Goal: Task Accomplishment & Management: Manage account settings

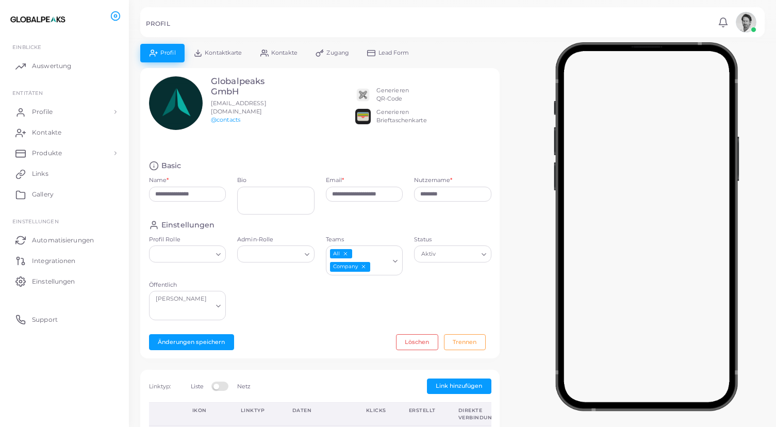
click at [390, 94] on div "Generieren QR-Code" at bounding box center [392, 95] width 32 height 16
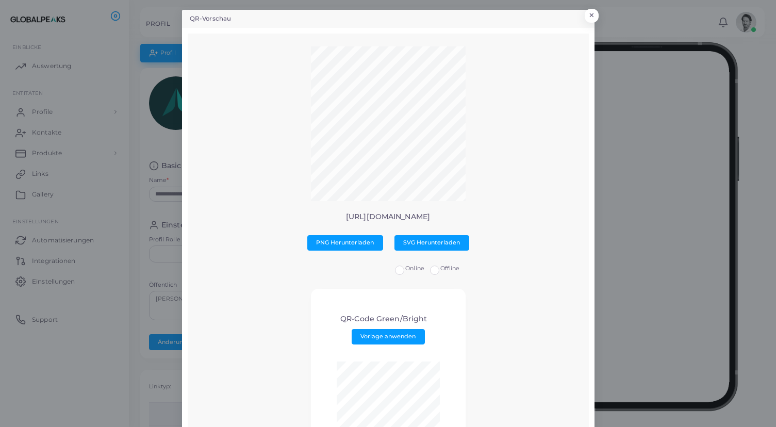
scroll to position [4, 0]
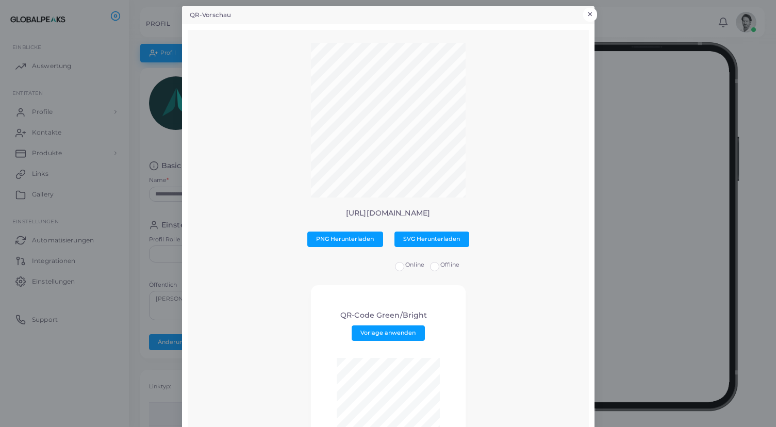
click at [592, 12] on button "×" at bounding box center [590, 14] width 14 height 13
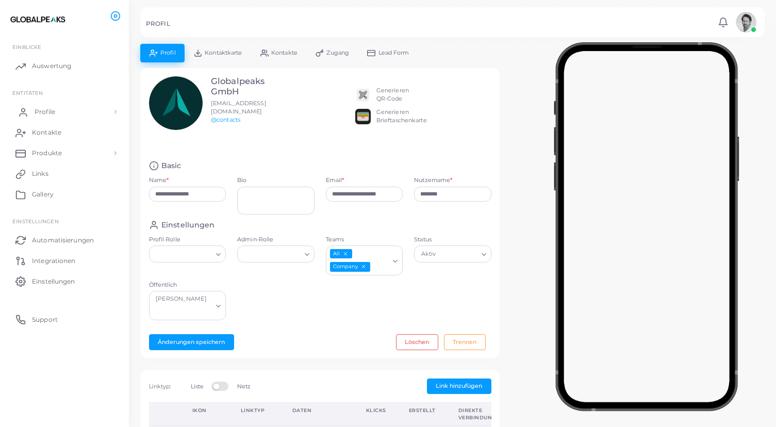
click at [57, 110] on link "Profile" at bounding box center [64, 112] width 113 height 21
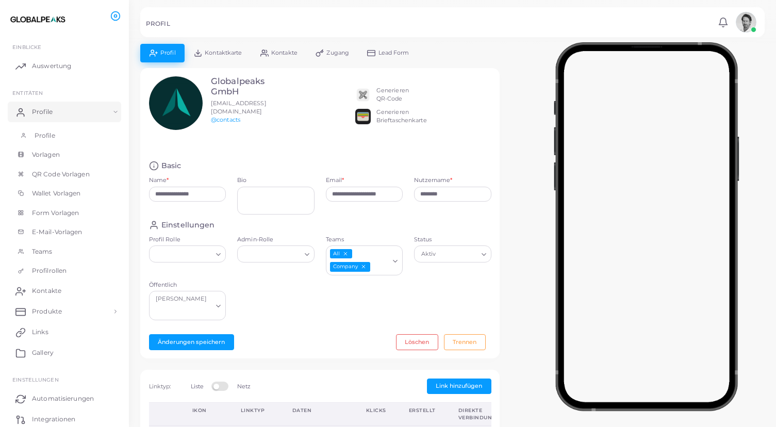
click at [45, 137] on span "Profile" at bounding box center [45, 135] width 21 height 9
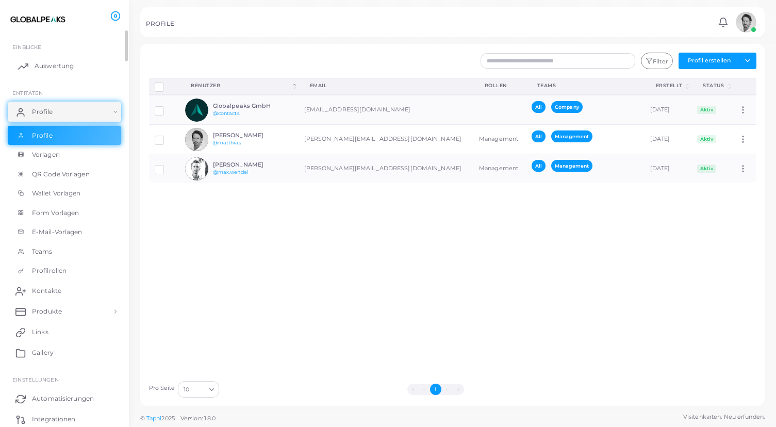
click at [38, 65] on span "Auswertung" at bounding box center [54, 65] width 39 height 9
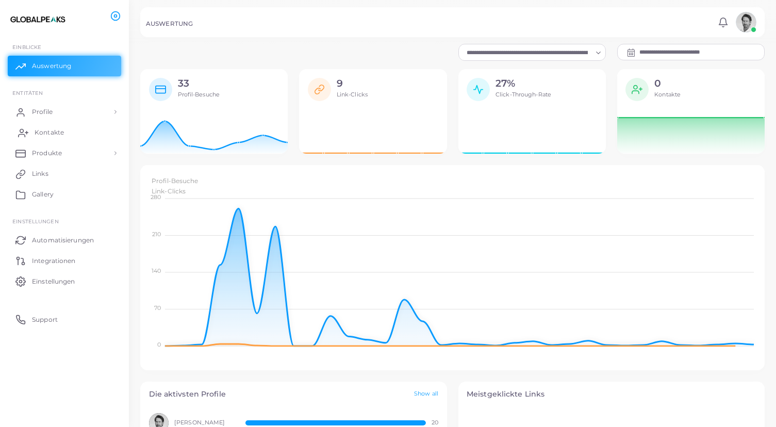
click at [42, 131] on span "Kontakte" at bounding box center [49, 132] width 29 height 9
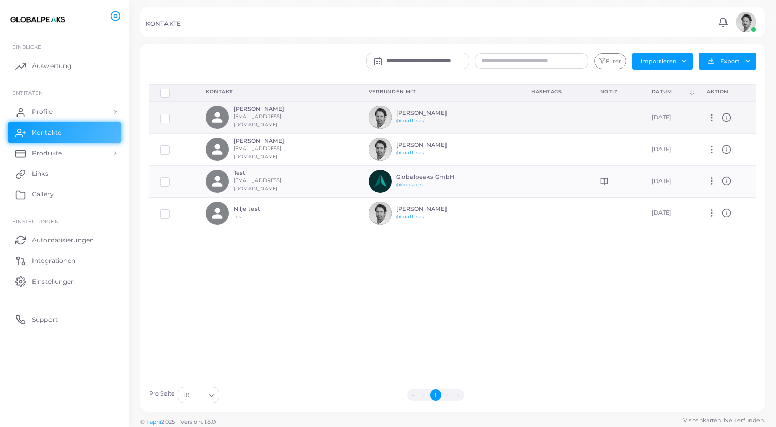
click at [731, 116] on icon at bounding box center [725, 117] width 9 height 9
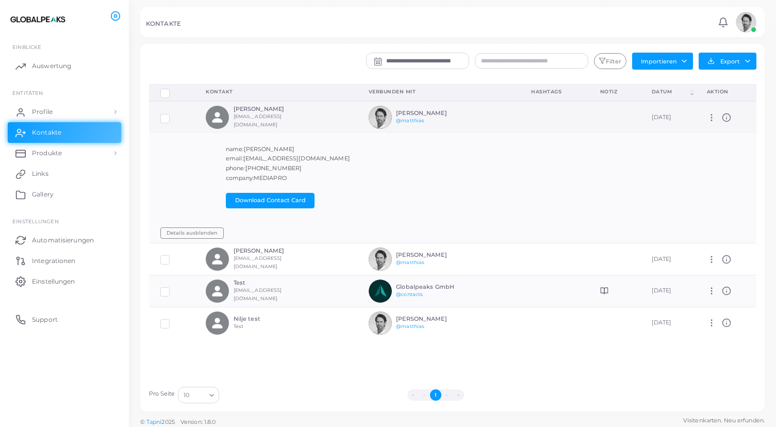
click at [730, 120] on icon at bounding box center [725, 117] width 9 height 9
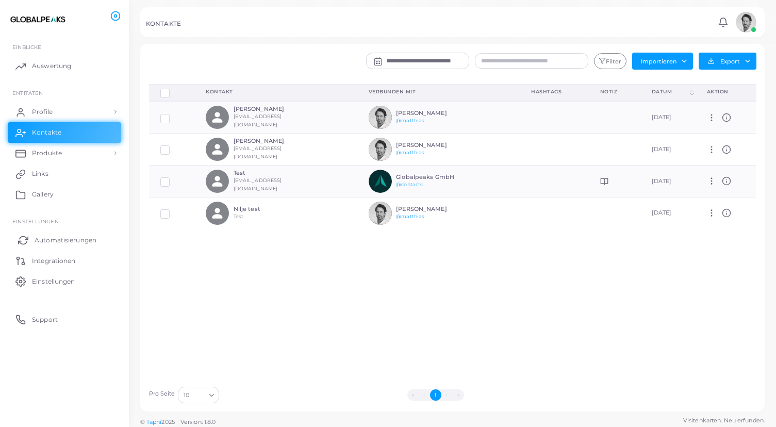
click at [49, 239] on span "Automatisierungen" at bounding box center [66, 240] width 62 height 9
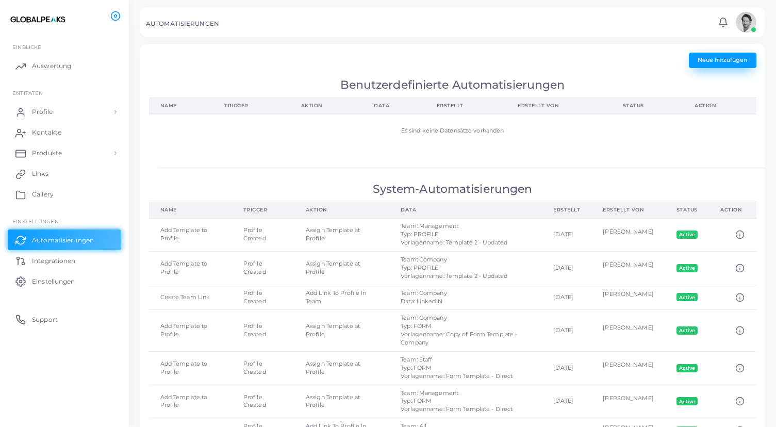
click at [723, 62] on span "Neue hinzufügen" at bounding box center [721, 59] width 49 height 7
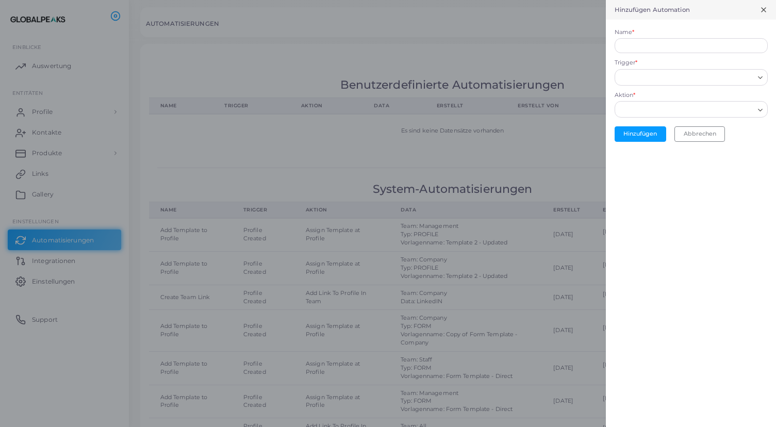
click at [760, 112] on icon "Search for option" at bounding box center [760, 110] width 8 height 8
click at [750, 81] on input "Trigger *" at bounding box center [686, 77] width 135 height 11
click at [743, 57] on form "Name * Trigger * Loading... Profile Created The link has been successfully crea…" at bounding box center [691, 85] width 170 height 131
click at [762, 9] on line at bounding box center [763, 10] width 4 height 4
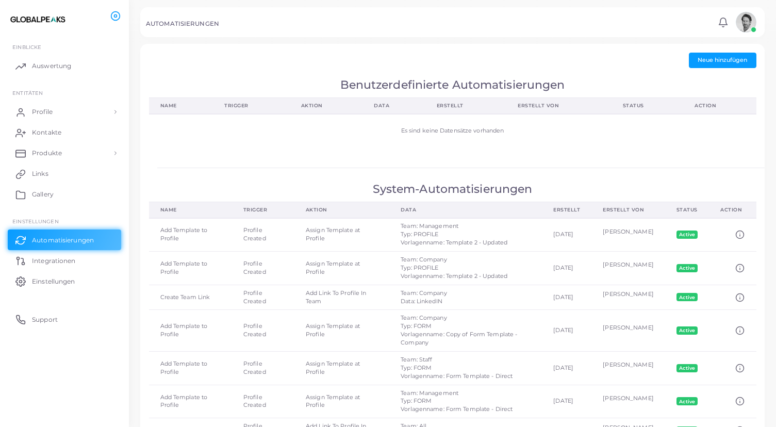
click at [39, 19] on img at bounding box center [37, 19] width 57 height 19
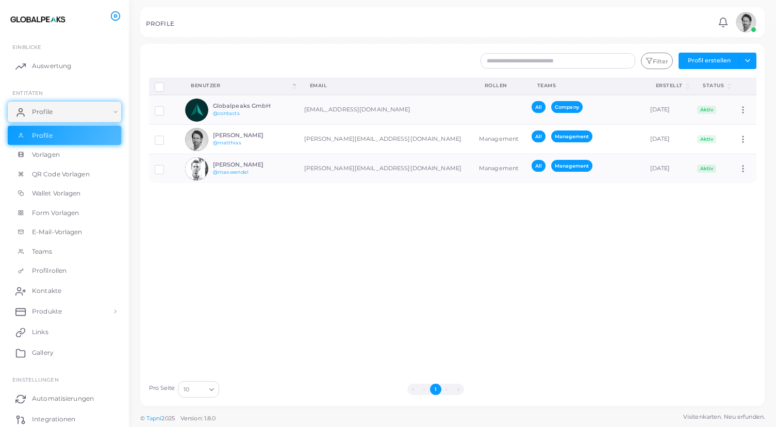
click at [114, 16] on circle at bounding box center [115, 16] width 3 height 3
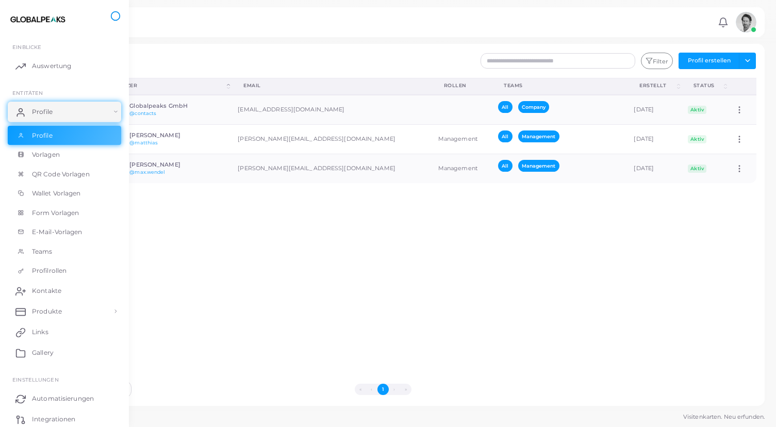
click at [114, 16] on icon at bounding box center [115, 16] width 10 height 10
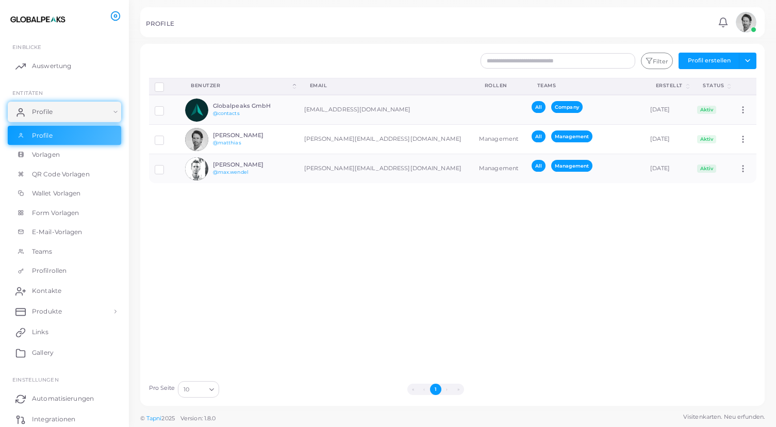
click at [114, 16] on circle at bounding box center [115, 16] width 3 height 3
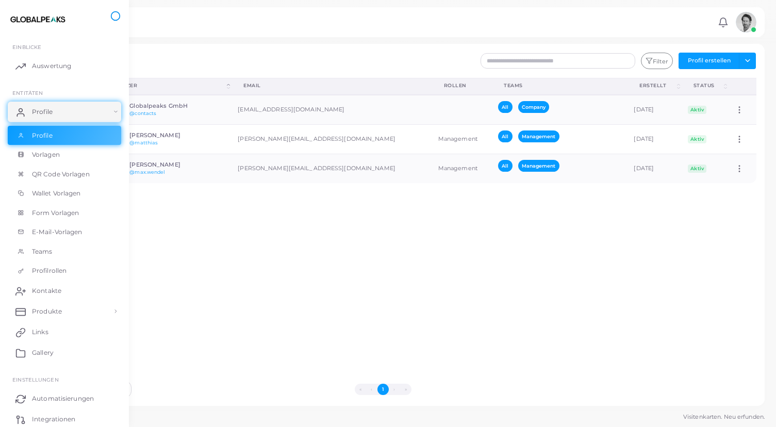
click at [114, 16] on icon at bounding box center [115, 16] width 10 height 10
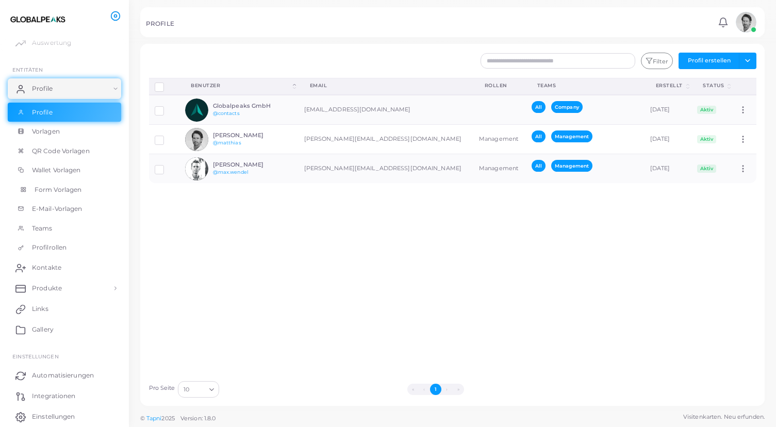
scroll to position [57, 0]
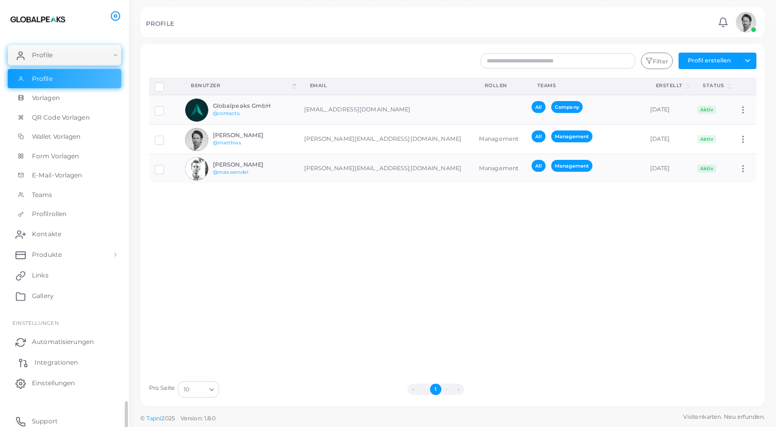
click at [49, 358] on span "Integrationen" at bounding box center [56, 362] width 43 height 9
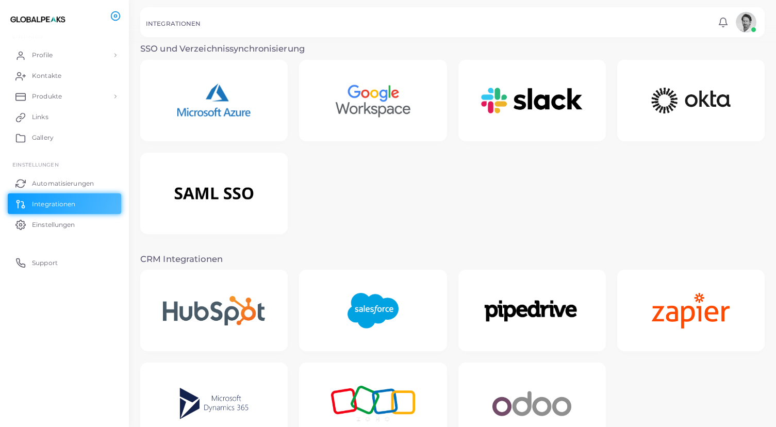
click at [368, 109] on img at bounding box center [373, 101] width 106 height 64
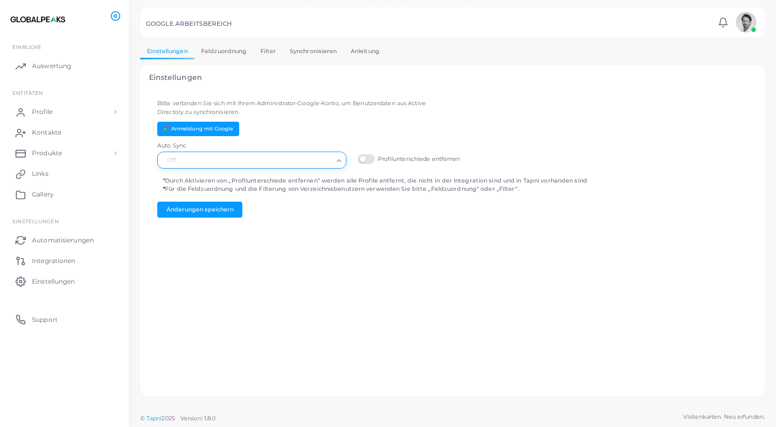
click at [339, 160] on polyline "Search for option" at bounding box center [339, 161] width 4 height 2
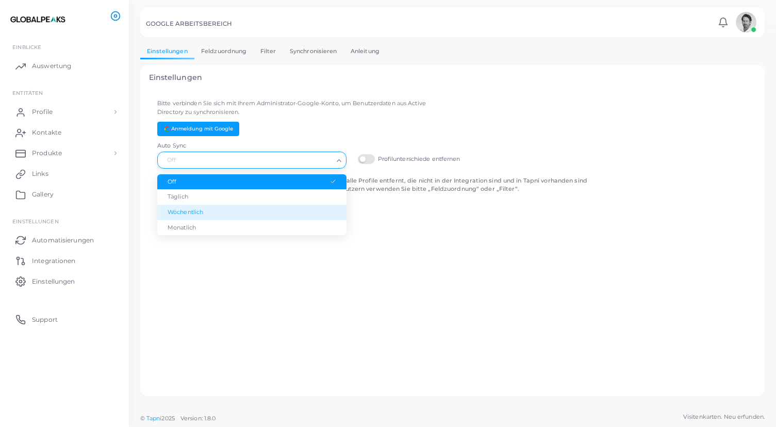
click at [308, 206] on li "Wöchentlich" at bounding box center [251, 212] width 189 height 15
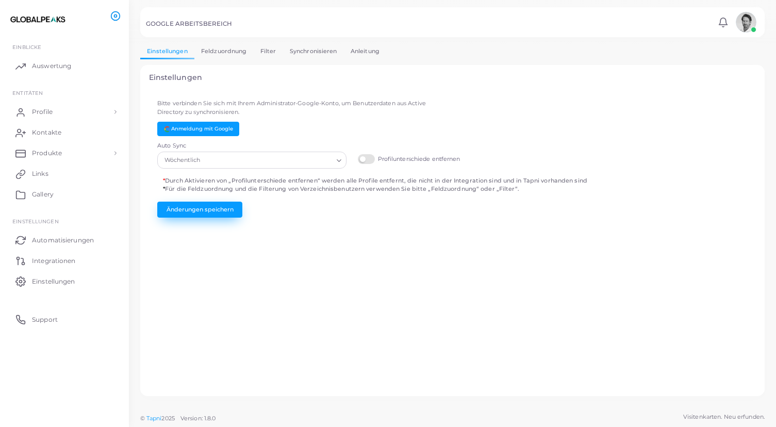
click at [208, 206] on button "Änderungen speichern" at bounding box center [199, 208] width 85 height 15
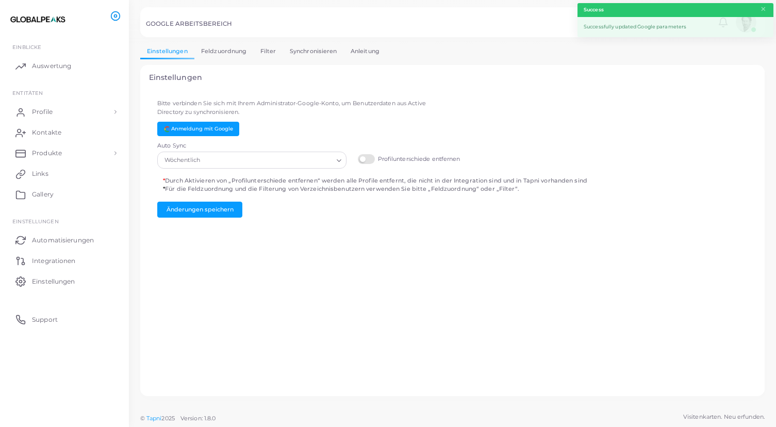
click at [223, 49] on link "Feldzuordnung" at bounding box center [223, 51] width 59 height 15
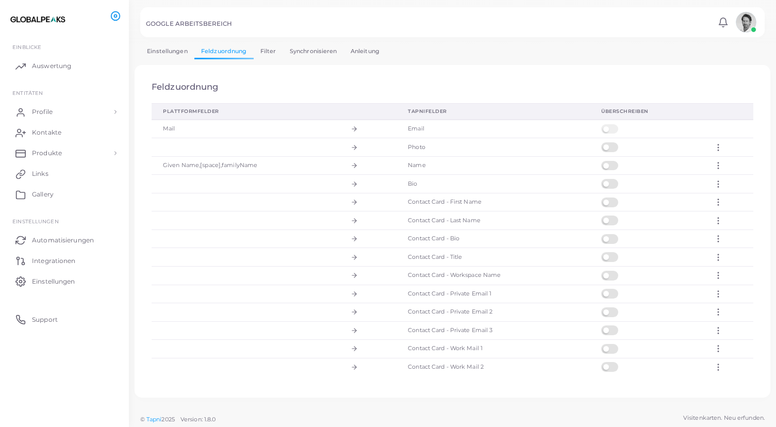
click at [273, 51] on link "Filter" at bounding box center [268, 51] width 29 height 15
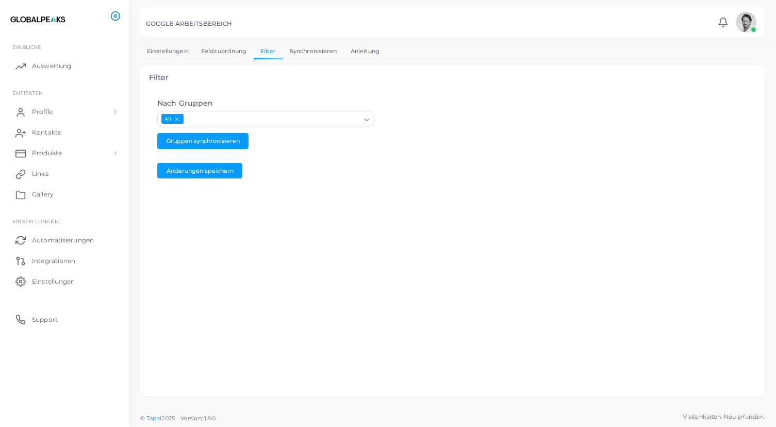
click at [314, 51] on link "Synchronisieren" at bounding box center [313, 51] width 61 height 15
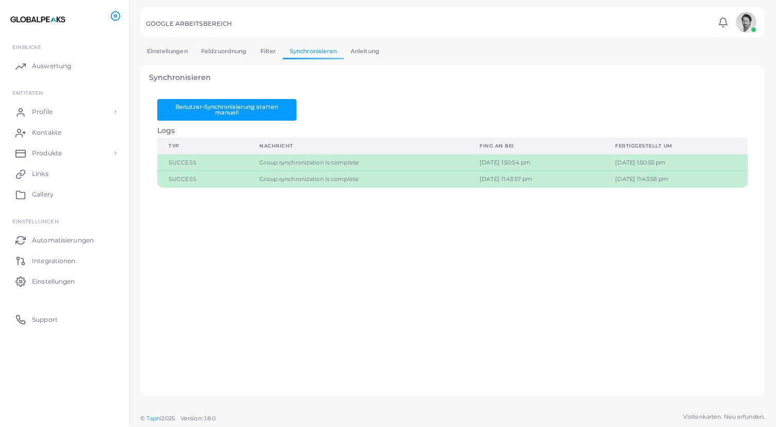
click at [361, 52] on link "Anleitung" at bounding box center [365, 51] width 42 height 15
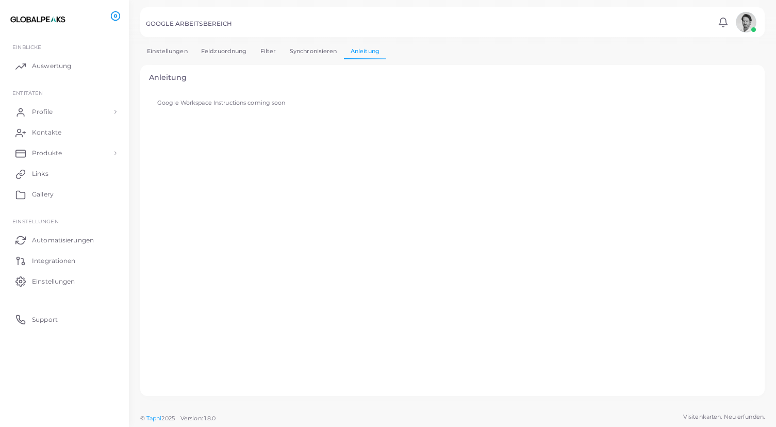
click at [171, 46] on link "Einstellungen" at bounding box center [167, 51] width 54 height 15
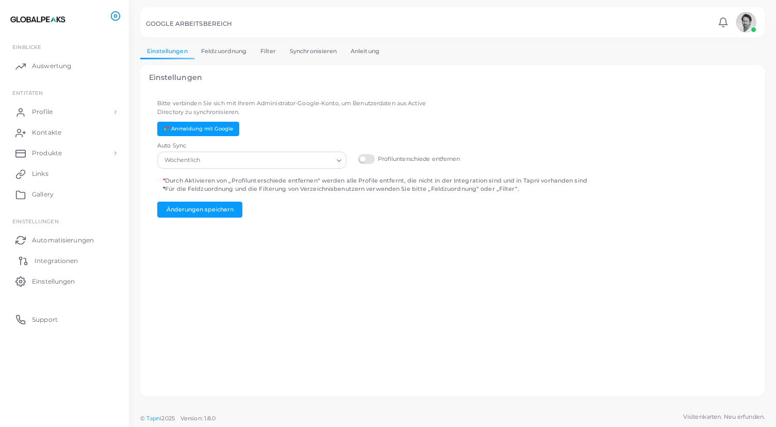
click at [54, 264] on link "Integrationen" at bounding box center [64, 260] width 113 height 21
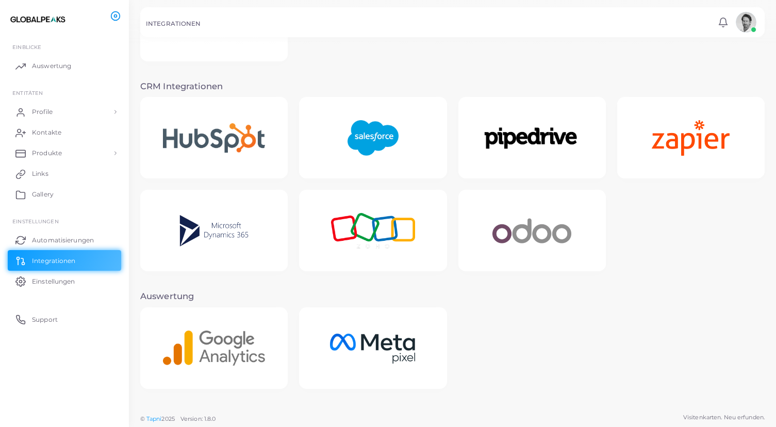
scroll to position [172, 0]
click at [229, 339] on img at bounding box center [214, 348] width 130 height 64
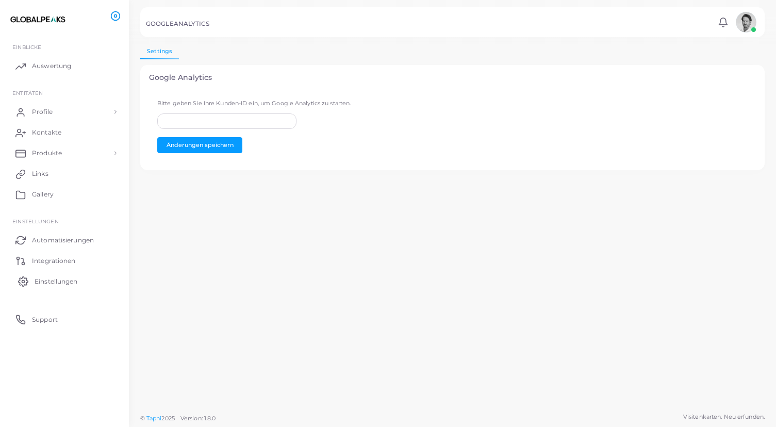
click at [47, 282] on span "Einstellungen" at bounding box center [56, 281] width 43 height 9
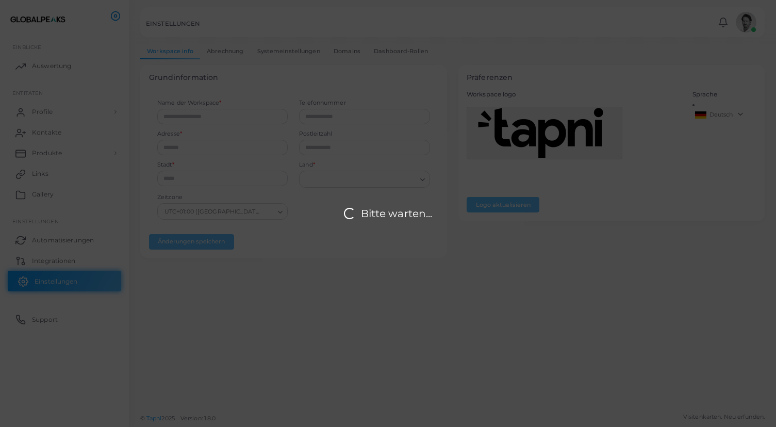
type input "**********"
type input "*****"
type input "*********"
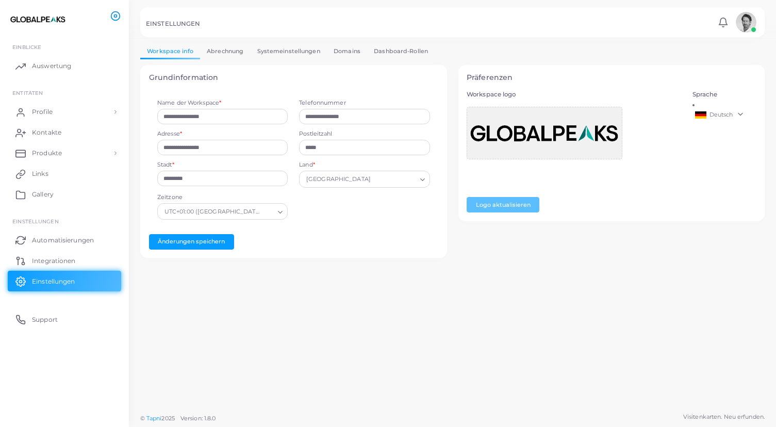
click at [229, 53] on link "Abrechnung" at bounding box center [225, 51] width 50 height 15
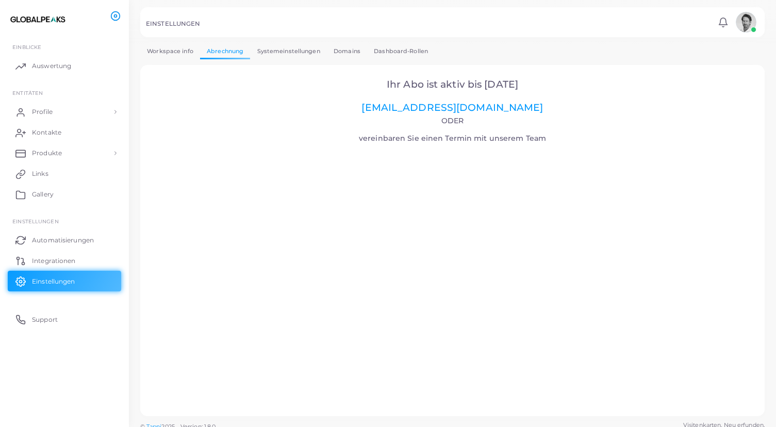
click at [276, 48] on link "Systemeinstellungen" at bounding box center [288, 51] width 76 height 15
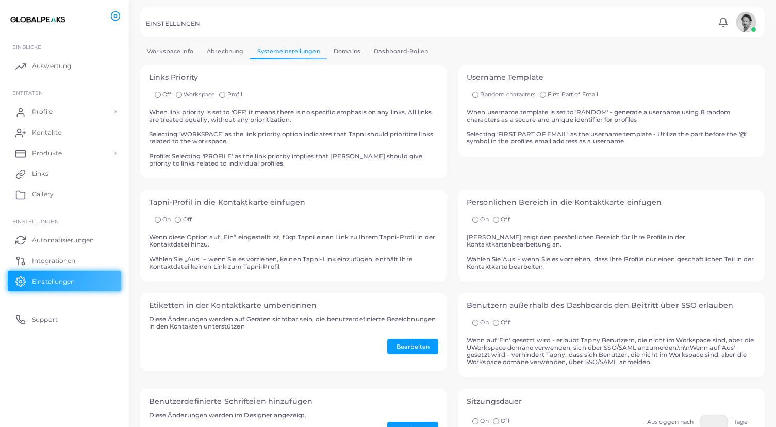
click at [350, 49] on link "Domains" at bounding box center [347, 51] width 40 height 15
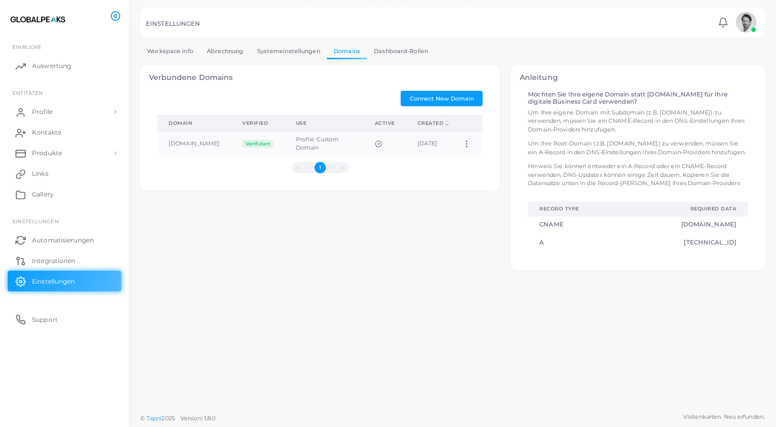
click at [397, 52] on link "Dashboard-Rollen" at bounding box center [401, 51] width 68 height 15
